Goal: Information Seeking & Learning: Learn about a topic

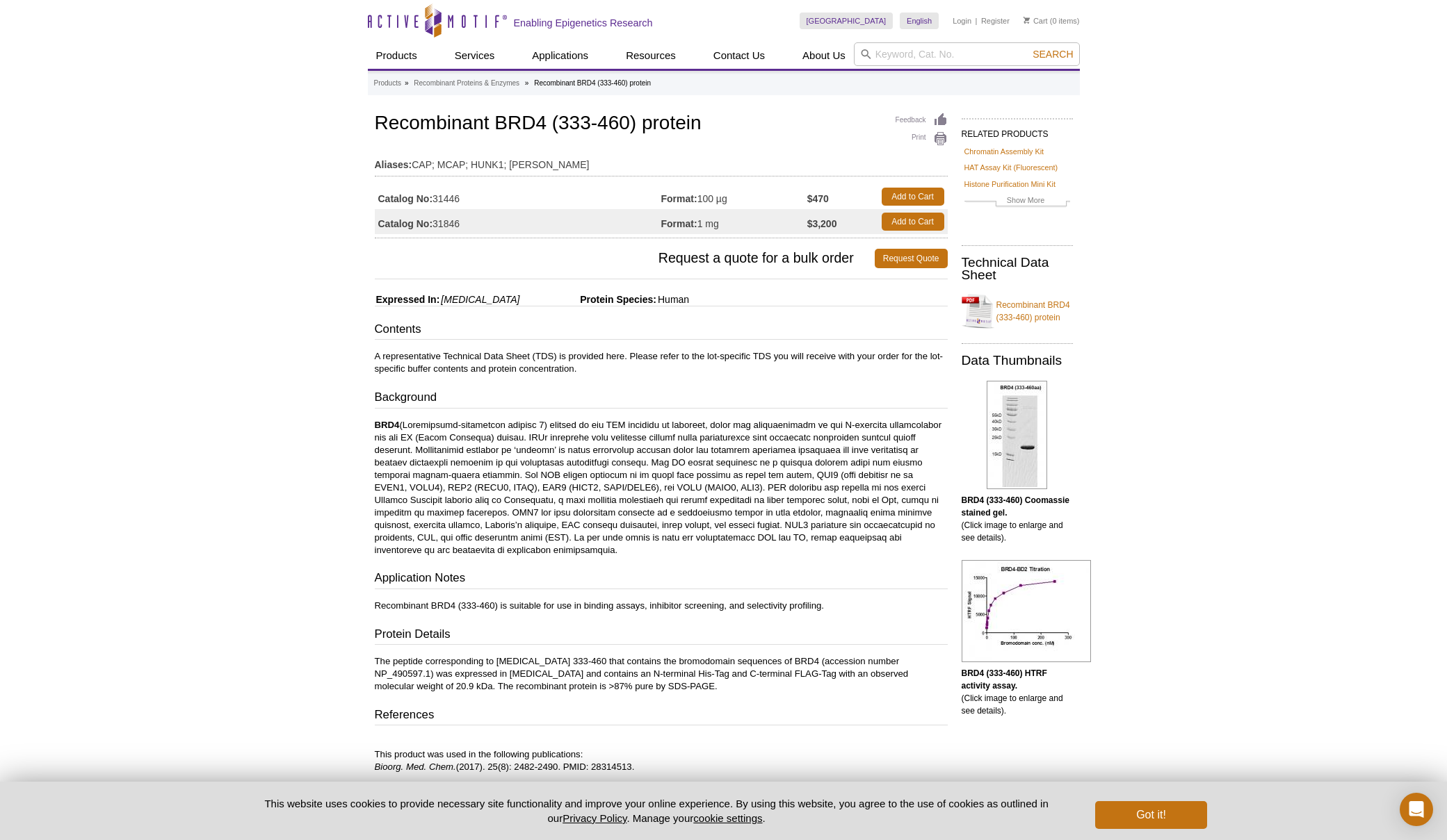
drag, startPoint x: 596, startPoint y: 537, endPoint x: 604, endPoint y: 551, distance: 16.1
click at [604, 551] on p "BRD4" at bounding box center [661, 488] width 573 height 138
click at [622, 552] on p "BRD4" at bounding box center [661, 488] width 573 height 138
drag, startPoint x: 595, startPoint y: 538, endPoint x: 605, endPoint y: 547, distance: 13.5
click at [605, 547] on p "BRD4" at bounding box center [661, 488] width 573 height 138
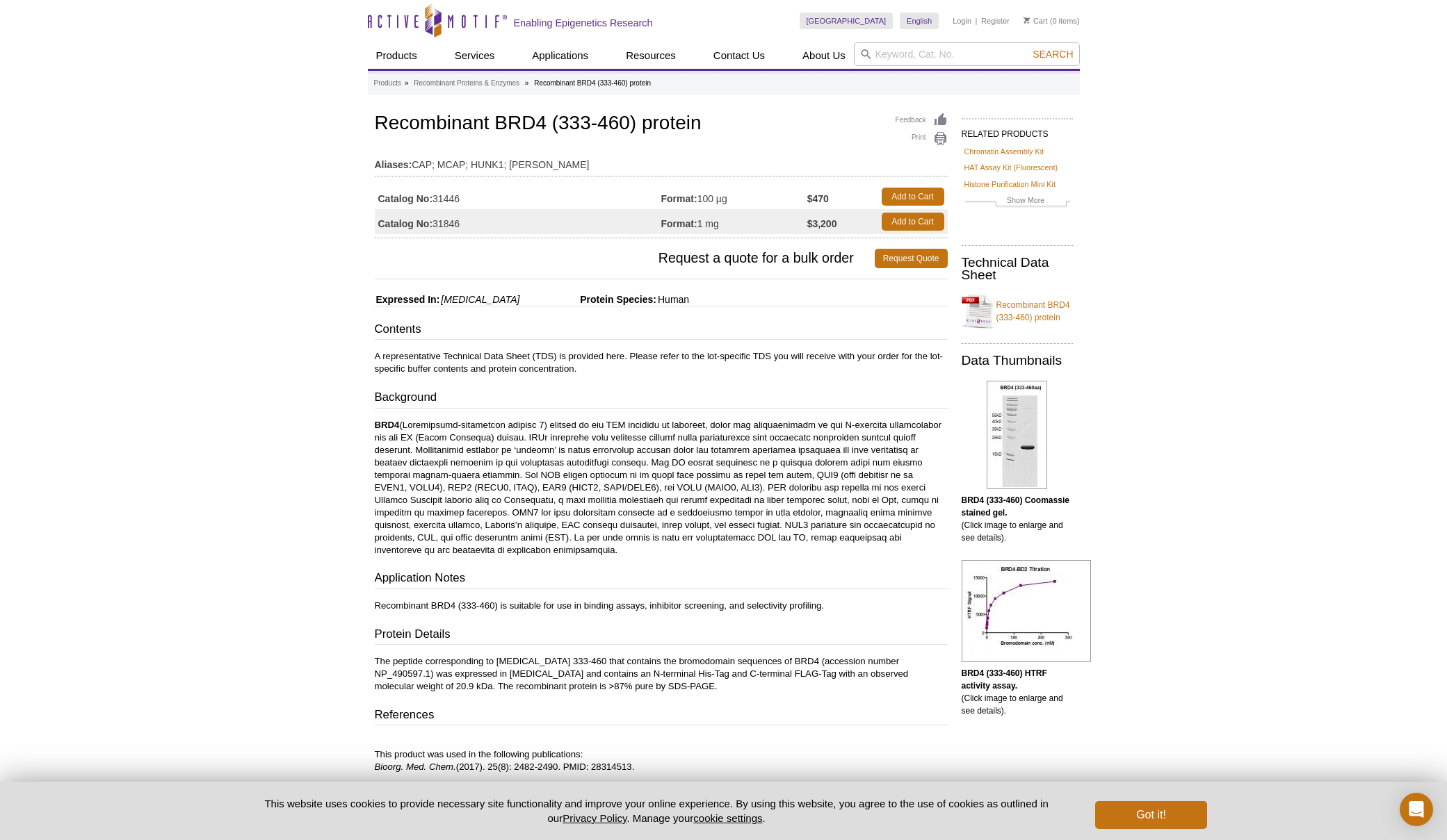
copy p "It has been shown to bind and phosphorylate RNA pol II, which implicates its in…"
